Goal: Find contact information: Find contact information

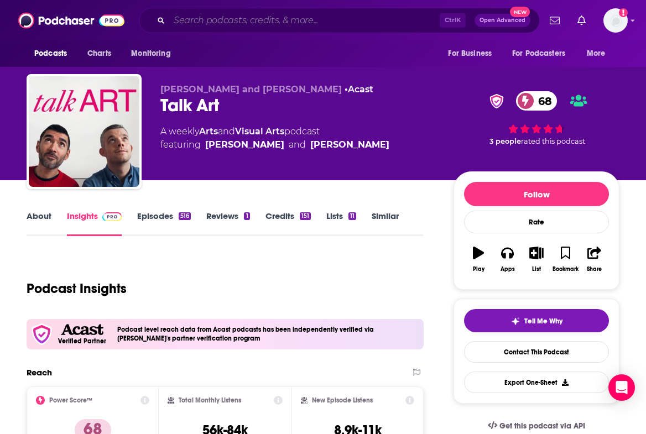
click at [296, 15] on input "Search podcasts, credits, & more..." at bounding box center [304, 21] width 270 height 18
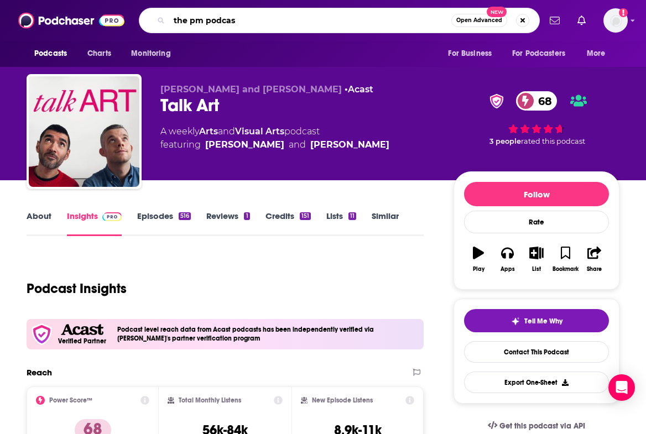
type input "the pm podcast"
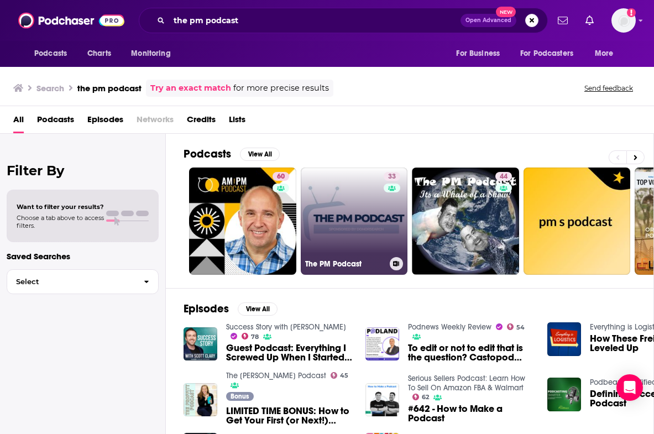
click at [356, 234] on link "33 The PM Podcast" at bounding box center [354, 221] width 107 height 107
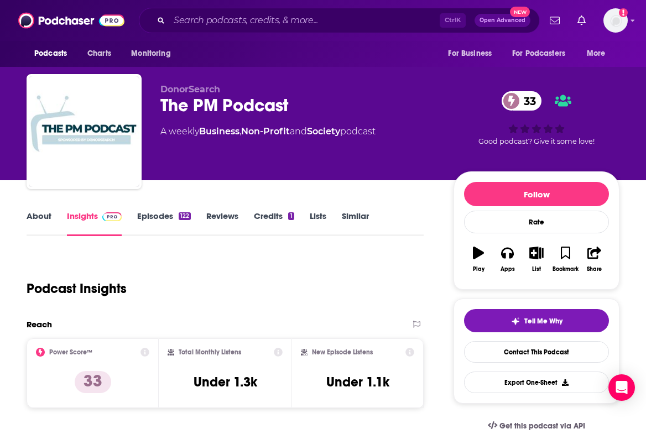
drag, startPoint x: 7, startPoint y: 255, endPoint x: 55, endPoint y: 257, distance: 47.6
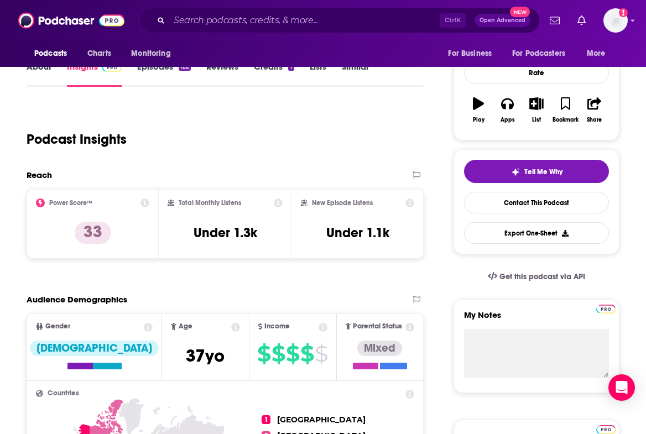
scroll to position [55, 0]
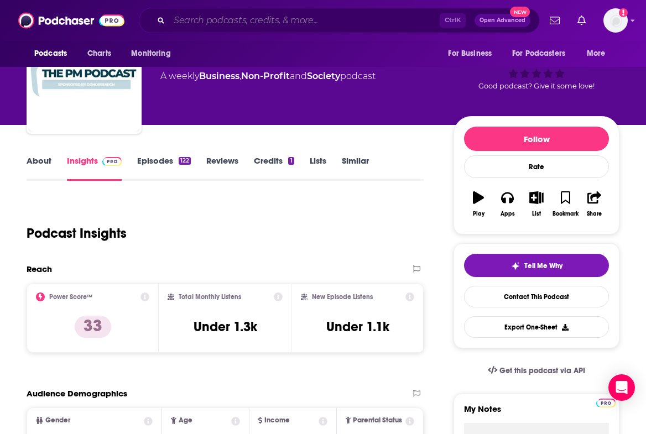
click at [340, 20] on input "Search podcasts, credits, & more..." at bounding box center [304, 21] width 270 height 18
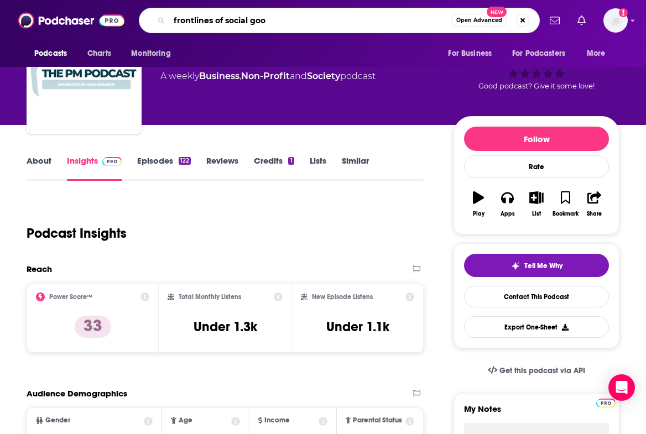
type input "frontlines of social good"
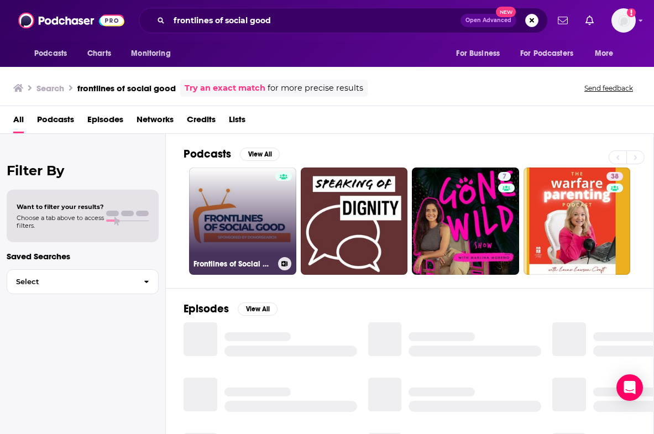
click at [258, 243] on link "Frontlines of Social Good Podcast" at bounding box center [242, 221] width 107 height 107
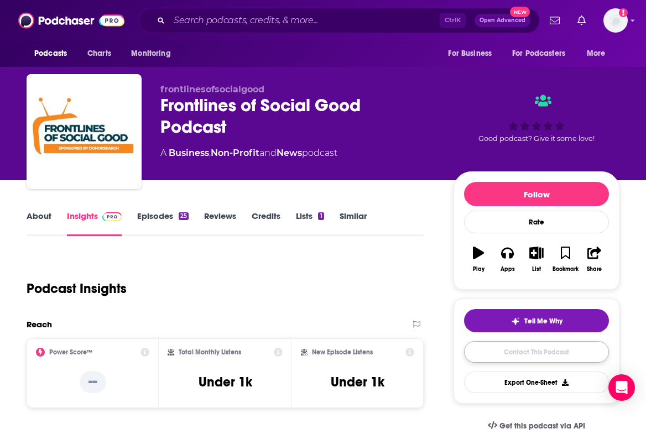
click at [550, 347] on link "Contact This Podcast" at bounding box center [536, 352] width 145 height 22
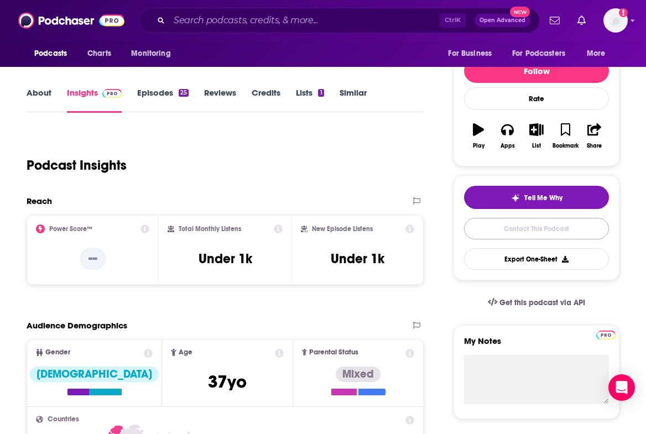
scroll to position [118, 0]
